Goal: Task Accomplishment & Management: Manage account settings

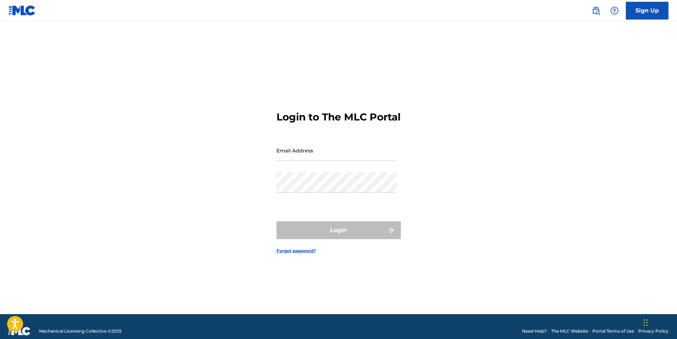
type input "[EMAIL_ADDRESS][DOMAIN_NAME]"
click at [319, 204] on div "Password" at bounding box center [336, 188] width 120 height 32
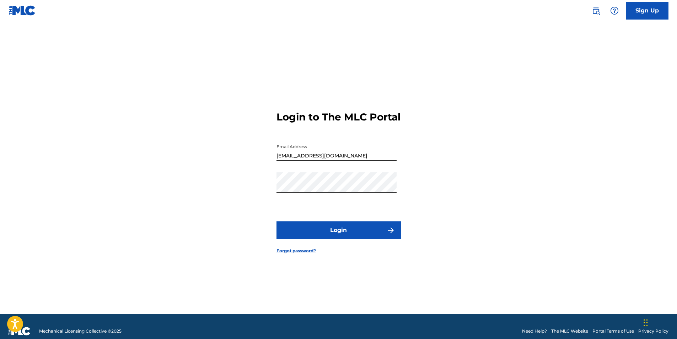
click at [336, 237] on button "Login" at bounding box center [338, 230] width 124 height 18
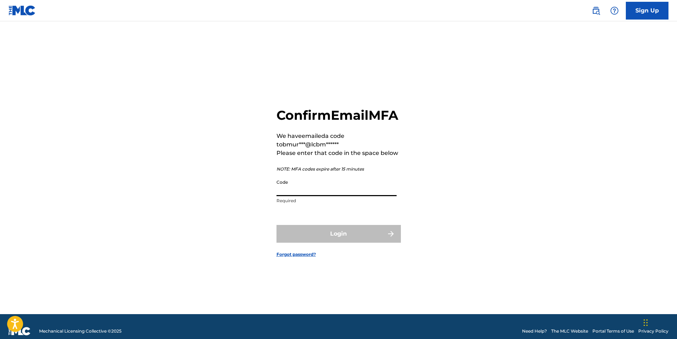
click at [317, 196] on input "Code" at bounding box center [336, 186] width 120 height 20
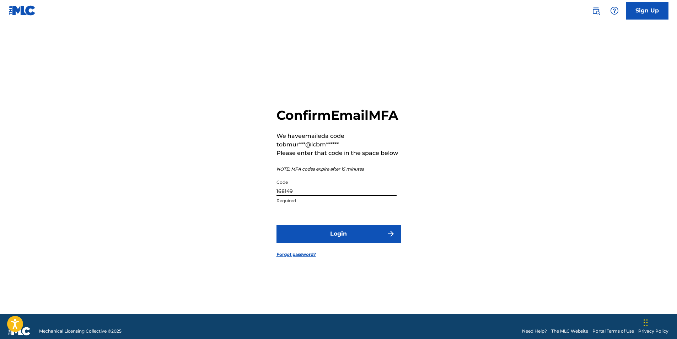
type input "168149"
click at [326, 238] on button "Login" at bounding box center [338, 234] width 124 height 18
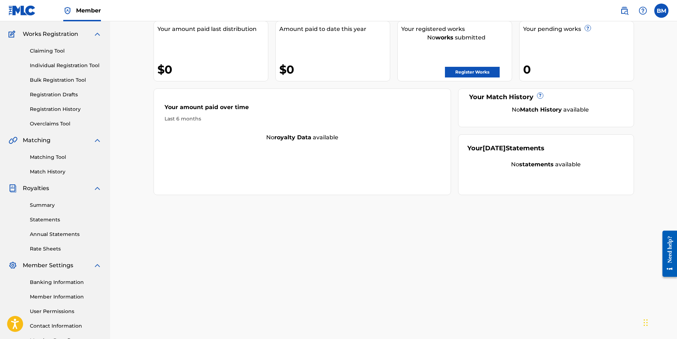
scroll to position [102, 0]
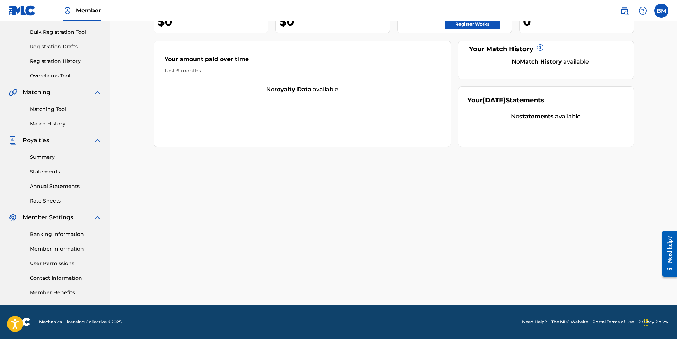
click at [51, 249] on link "Member Information" at bounding box center [66, 248] width 72 height 7
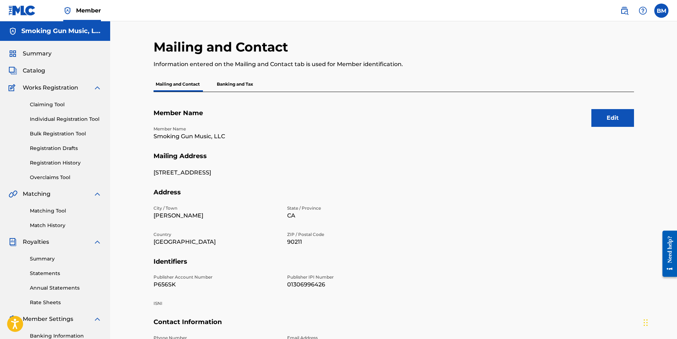
scroll to position [102, 0]
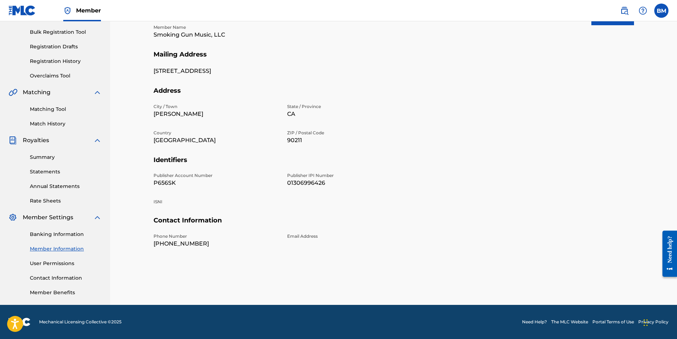
click at [57, 276] on link "Contact Information" at bounding box center [66, 277] width 72 height 7
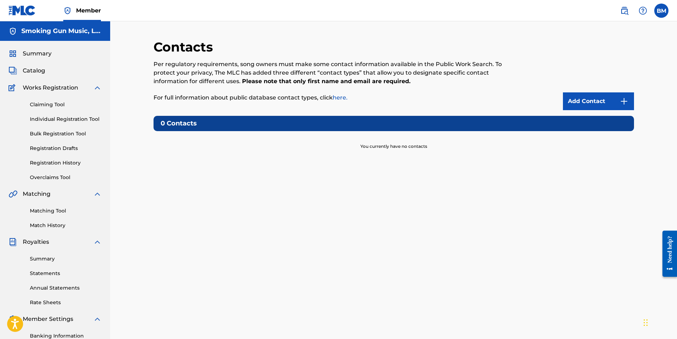
click at [598, 99] on link "Add Contact" at bounding box center [598, 101] width 71 height 18
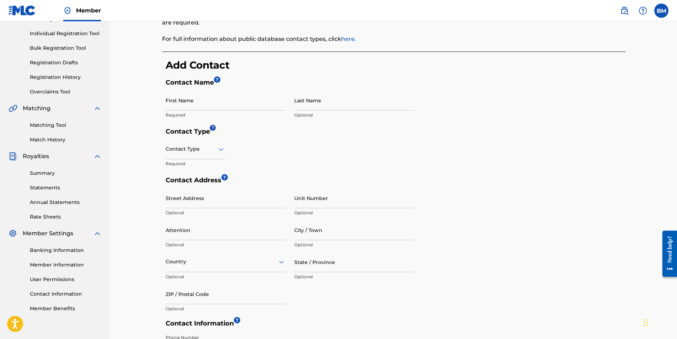
scroll to position [107, 0]
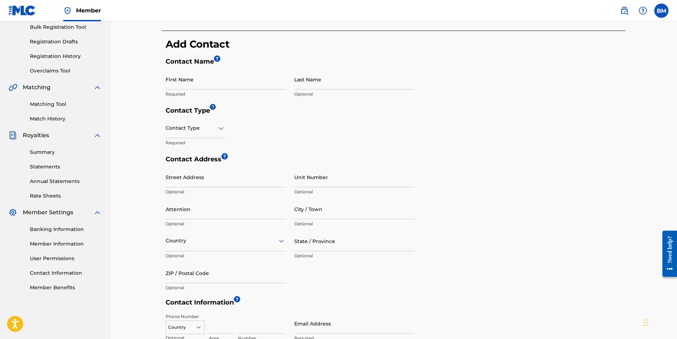
click at [334, 83] on input "Last Name" at bounding box center [354, 79] width 120 height 20
type input "[PERSON_NAME]"
type input "Bill"
type input "[STREET_ADDRESS]"
type input "[PERSON_NAME]"
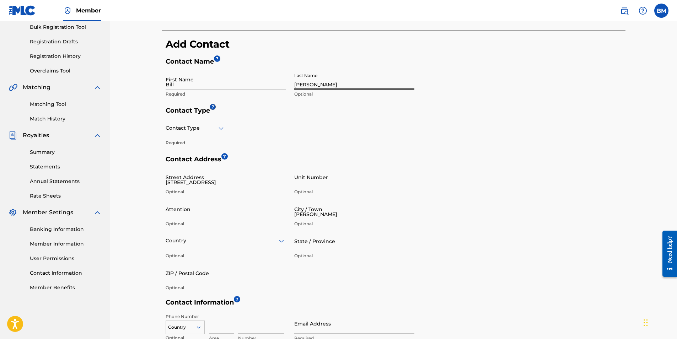
type input "[GEOGRAPHIC_DATA]"
type input "[US_STATE]"
type input "90211"
type input "1"
type input "424"
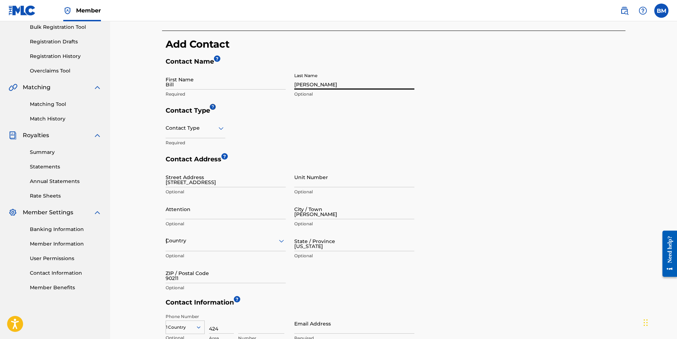
type input "3327919"
type input "[EMAIL_ADDRESS][DOMAIN_NAME]"
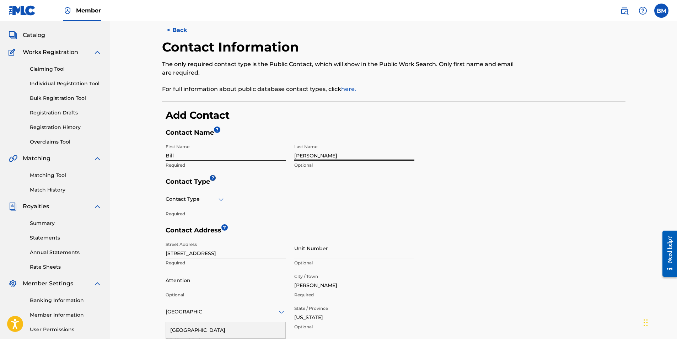
scroll to position [28, 0]
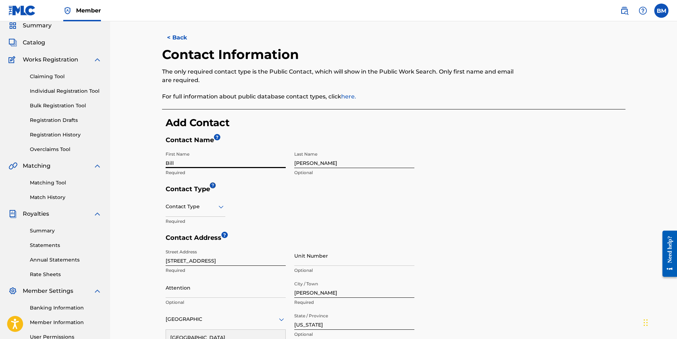
drag, startPoint x: 191, startPoint y: 165, endPoint x: 139, endPoint y: 166, distance: 51.9
click at [139, 166] on div "< Back Contact Information The only required contact type is the Public Contact…" at bounding box center [393, 251] width 567 height 516
type input "[PERSON_NAME]"
click at [487, 208] on form "Contact Name ? First Name [PERSON_NAME] Required Last Name [PERSON_NAME] Option…" at bounding box center [396, 297] width 460 height 323
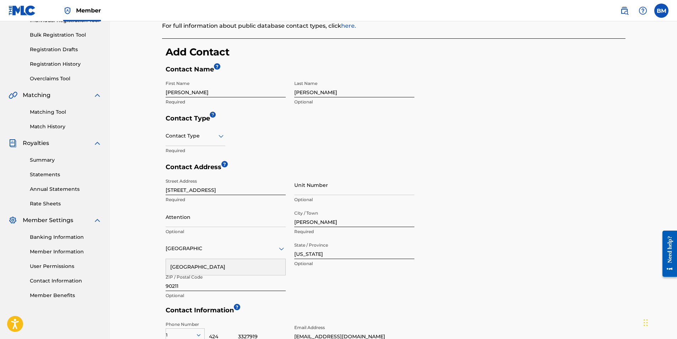
scroll to position [99, 0]
click at [211, 136] on div at bounding box center [196, 135] width 60 height 9
click at [192, 153] on div "Public" at bounding box center [195, 154] width 59 height 16
click at [455, 198] on div "Contact Address ? Street Address [STREET_ADDRESS] Required Unit Number Optional…" at bounding box center [396, 234] width 460 height 143
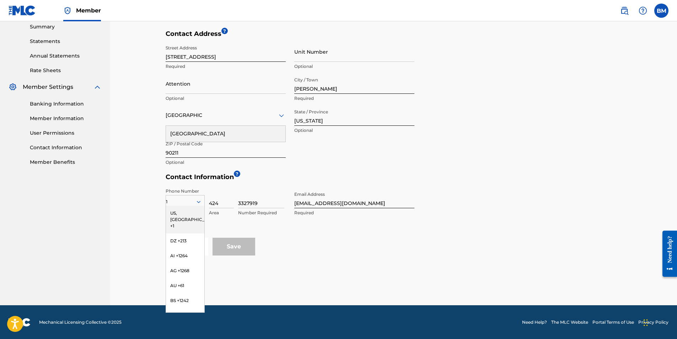
scroll to position [232, 0]
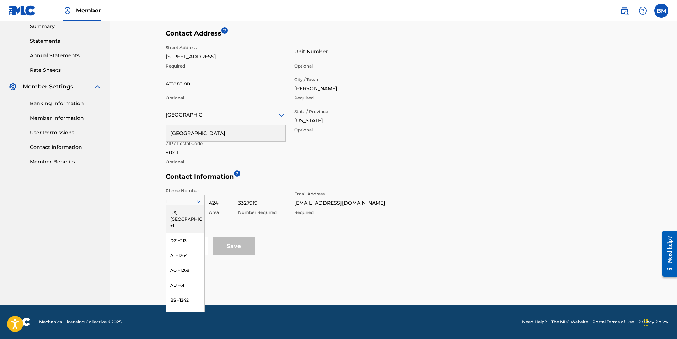
click at [175, 214] on div "US, [GEOGRAPHIC_DATA] +1" at bounding box center [185, 219] width 38 height 28
click at [352, 238] on div "Cancel Save" at bounding box center [396, 246] width 460 height 18
click at [271, 202] on input "3327919" at bounding box center [261, 198] width 46 height 20
click at [360, 200] on input "[EMAIL_ADDRESS][DOMAIN_NAME]" at bounding box center [354, 198] width 120 height 20
click at [464, 232] on form "Contact Name ? First Name [PERSON_NAME] Required Last Name [PERSON_NAME] Option…" at bounding box center [396, 93] width 460 height 323
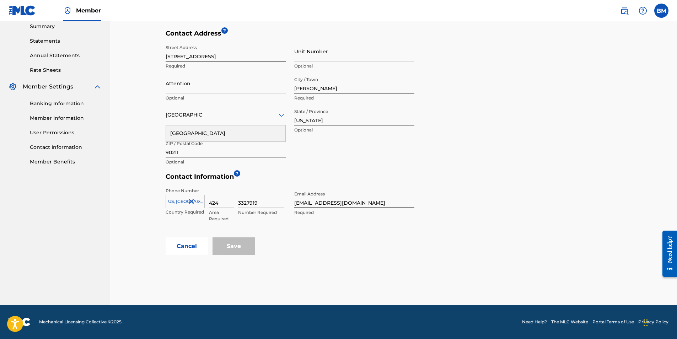
click at [225, 246] on div "Save" at bounding box center [233, 246] width 43 height 18
click at [198, 200] on icon at bounding box center [198, 201] width 6 height 6
click at [182, 213] on div "US, [GEOGRAPHIC_DATA] +1" at bounding box center [185, 219] width 38 height 28
click at [198, 200] on icon at bounding box center [198, 201] width 6 height 6
click at [182, 212] on div "US, [GEOGRAPHIC_DATA] +1" at bounding box center [185, 219] width 38 height 28
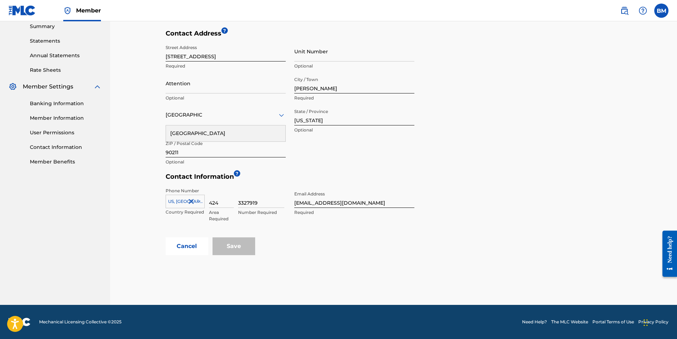
click at [221, 203] on input "424" at bounding box center [221, 198] width 25 height 20
click at [268, 202] on input "3327919" at bounding box center [261, 198] width 46 height 20
click at [317, 157] on div "Street Address [STREET_ADDRESS] Required Unit Number Optional Attention Optiona…" at bounding box center [290, 105] width 249 height 128
click at [192, 133] on div "[GEOGRAPHIC_DATA]" at bounding box center [225, 133] width 119 height 16
click at [238, 249] on input "Save" at bounding box center [233, 246] width 43 height 18
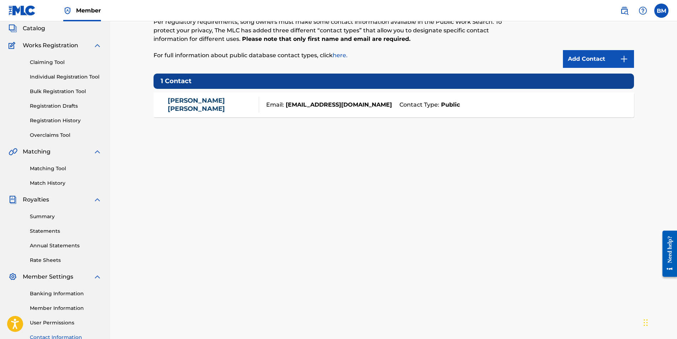
scroll to position [102, 0]
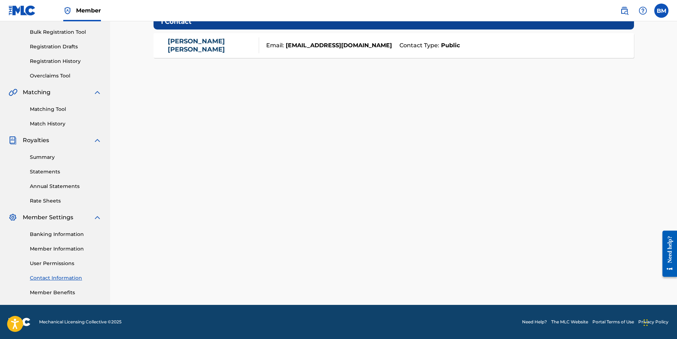
click at [46, 173] on link "Statements" at bounding box center [66, 171] width 72 height 7
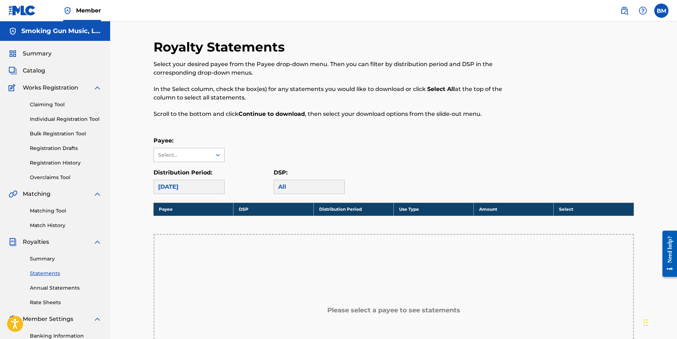
click at [207, 156] on div "Select..." at bounding box center [183, 154] width 58 height 13
click at [182, 130] on div "Royalty Statements Select your desired payee from the Payee drop-down menu. The…" at bounding box center [393, 250] width 480 height 423
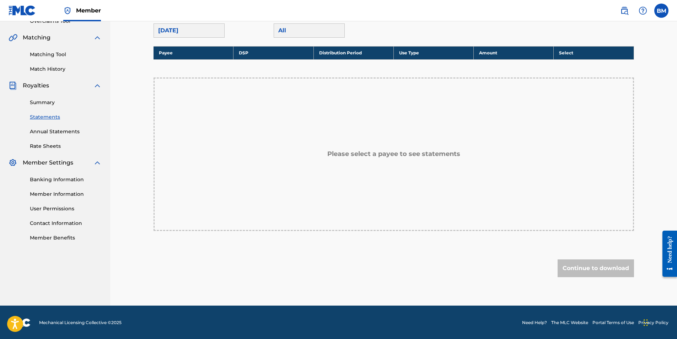
scroll to position [157, 0]
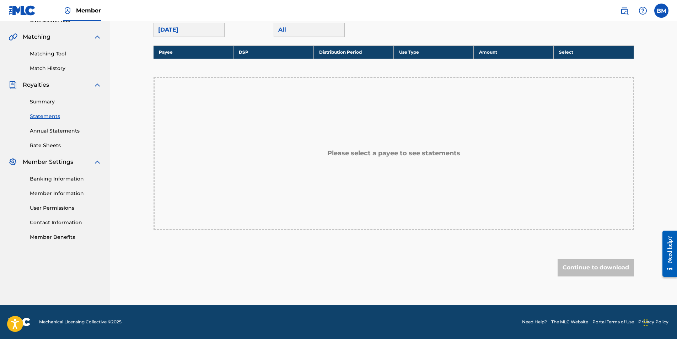
click at [58, 193] on link "Member Information" at bounding box center [66, 193] width 72 height 7
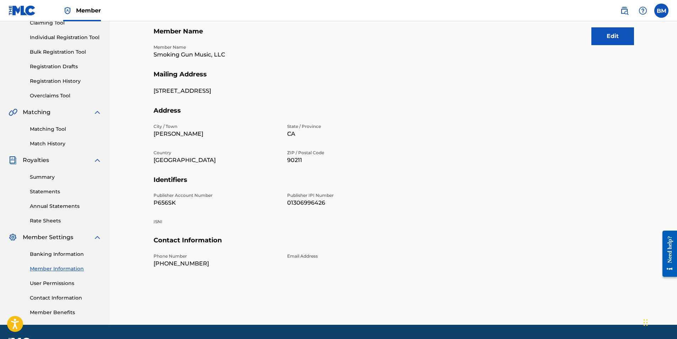
scroll to position [102, 0]
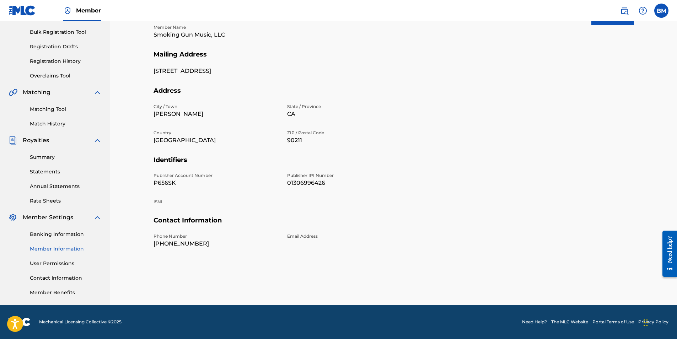
click at [57, 232] on link "Banking Information" at bounding box center [66, 234] width 72 height 7
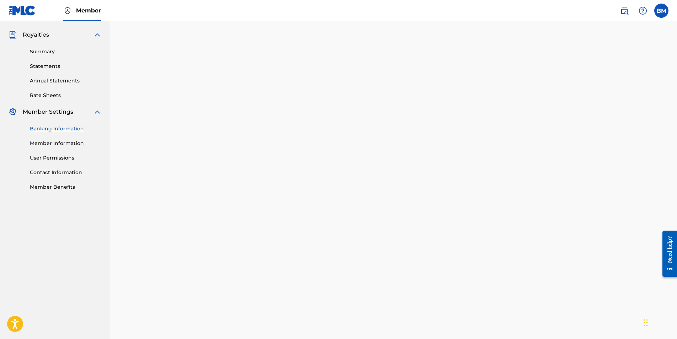
scroll to position [213, 0]
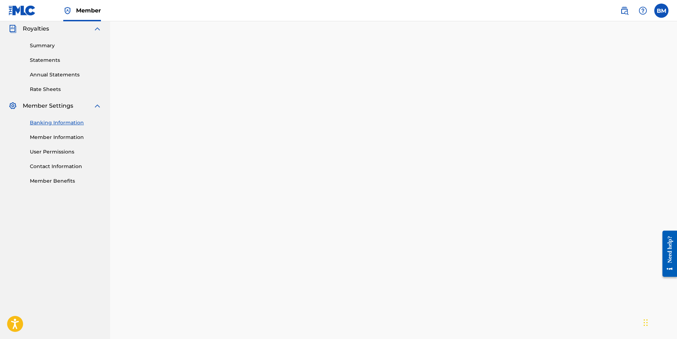
click at [619, 203] on div "Payee: Smoking Gun Music, LLC" at bounding box center [393, 133] width 480 height 459
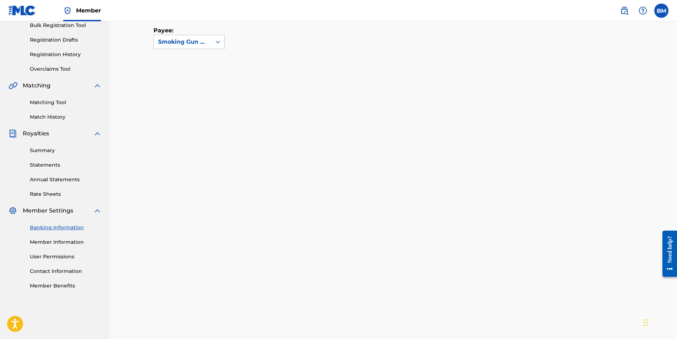
scroll to position [109, 0]
click at [620, 259] on div "Payee: Smoking Gun Music, LLC" at bounding box center [393, 245] width 480 height 474
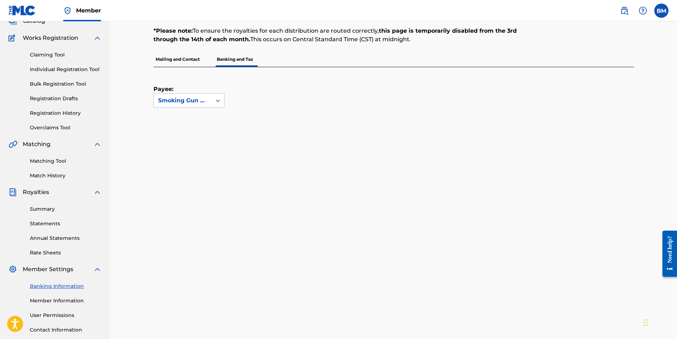
scroll to position [0, 0]
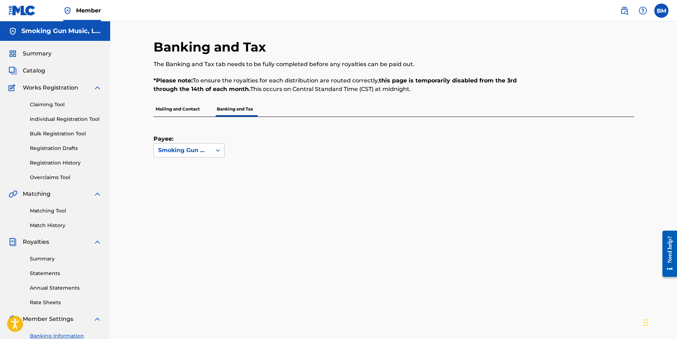
click at [661, 11] on label at bounding box center [661, 11] width 14 height 14
click at [661, 11] on input "BM [PERSON_NAME] [EMAIL_ADDRESS][DOMAIN_NAME] Notification Preferences Profile …" at bounding box center [661, 11] width 0 height 0
click at [588, 99] on p "Log out" at bounding box center [592, 100] width 17 height 6
click at [661, 11] on input "BM [PERSON_NAME] [EMAIL_ADDRESS][DOMAIN_NAME] Notification Preferences Profile …" at bounding box center [661, 11] width 0 height 0
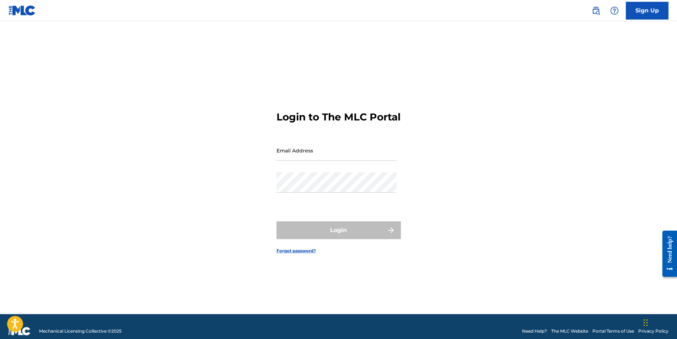
type input "[EMAIL_ADDRESS][DOMAIN_NAME]"
